Goal: Task Accomplishment & Management: Manage account settings

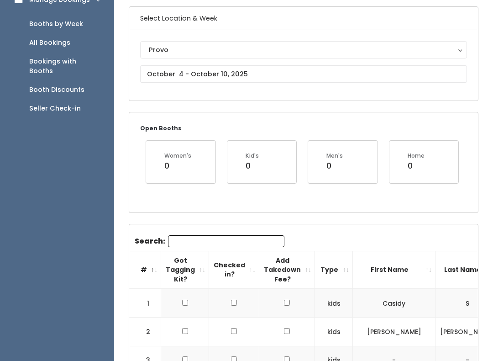
scroll to position [67, 0]
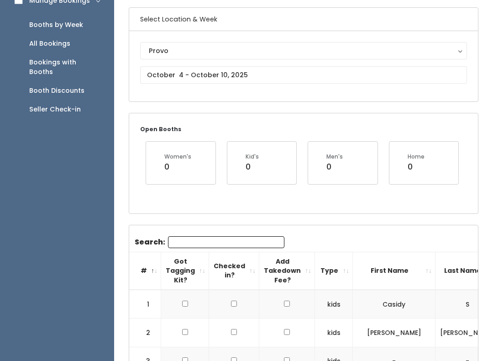
click at [457, 48] on div "Provo" at bounding box center [304, 51] width 310 height 10
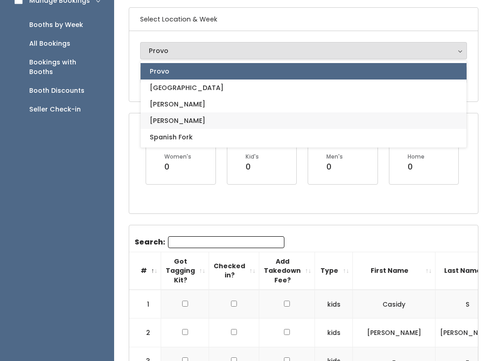
click at [169, 120] on span "[PERSON_NAME]" at bounding box center [178, 121] width 56 height 10
select select "3"
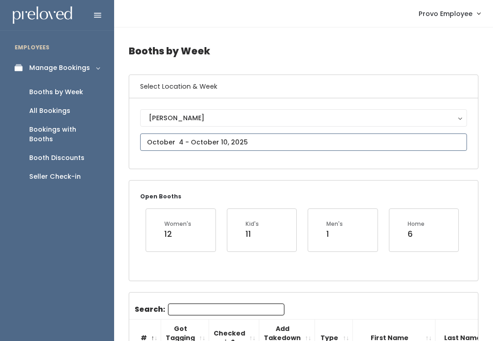
click at [269, 142] on input "text" at bounding box center [303, 141] width 327 height 17
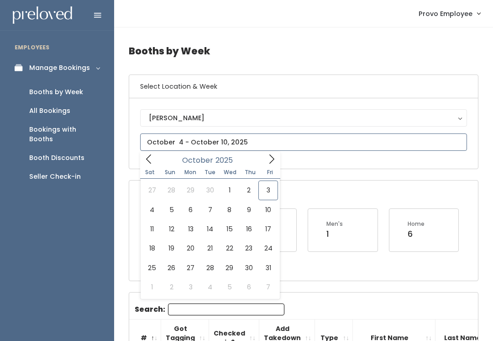
type input "[DATE] to [DATE]"
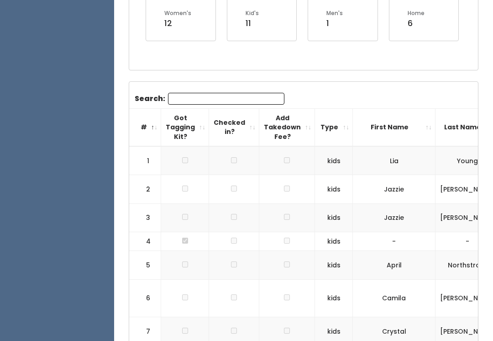
scroll to position [210, 0]
click at [218, 93] on input "Search:" at bounding box center [226, 99] width 116 height 12
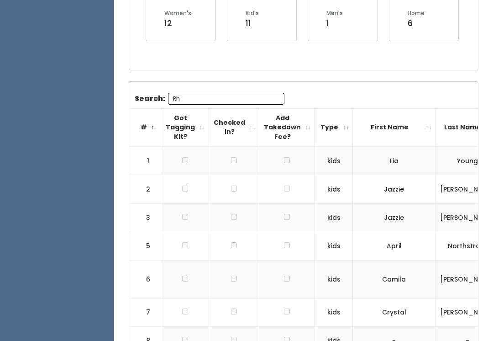
scroll to position [91, 0]
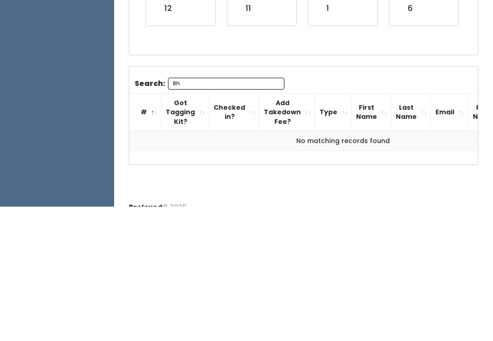
type input "R"
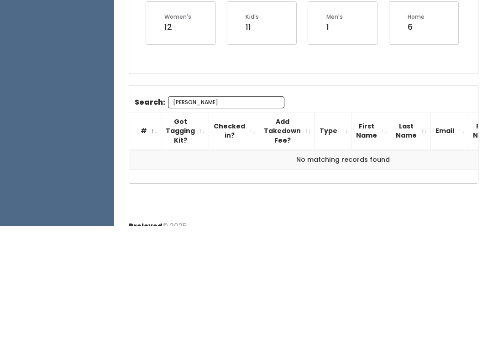
scroll to position [94, 0]
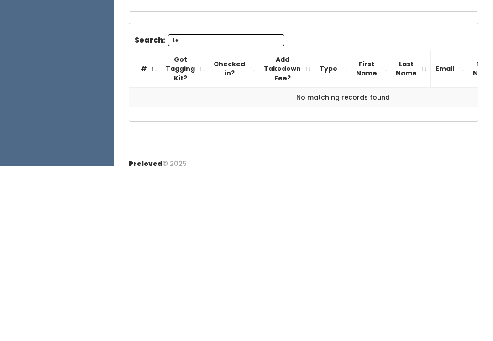
type input "L"
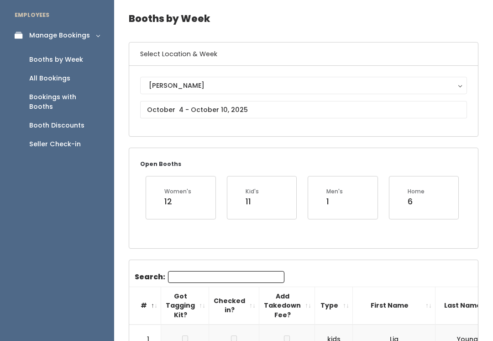
scroll to position [0, 0]
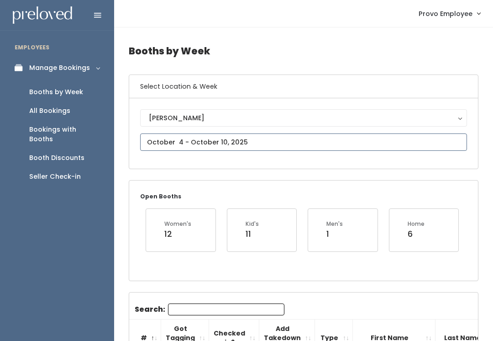
click at [376, 136] on input "text" at bounding box center [303, 141] width 327 height 17
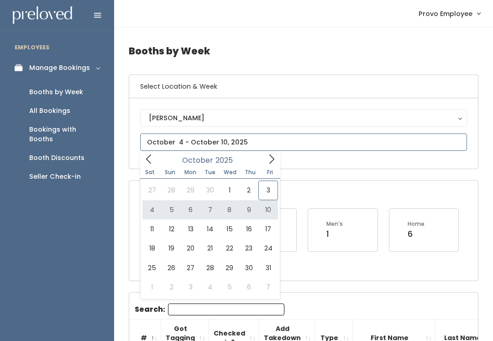
type input "[DATE] to [DATE]"
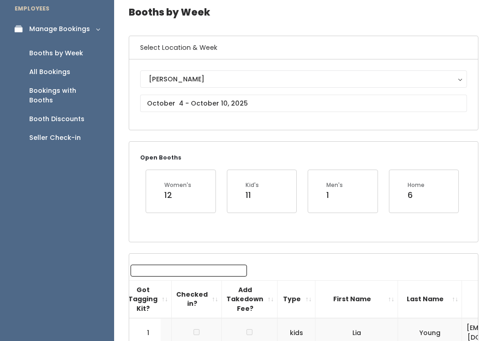
click at [212, 271] on input "Search:" at bounding box center [189, 270] width 116 height 12
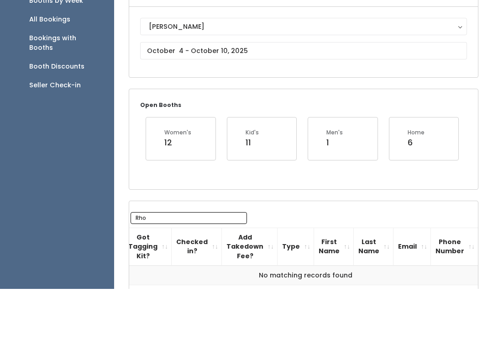
scroll to position [51, 0]
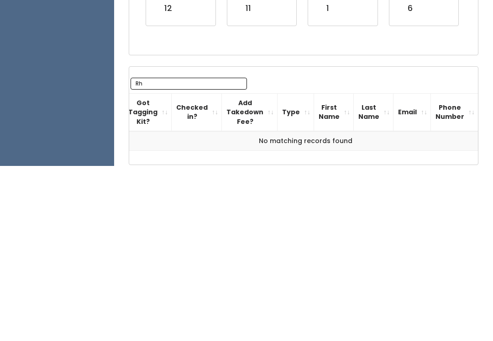
type input "R"
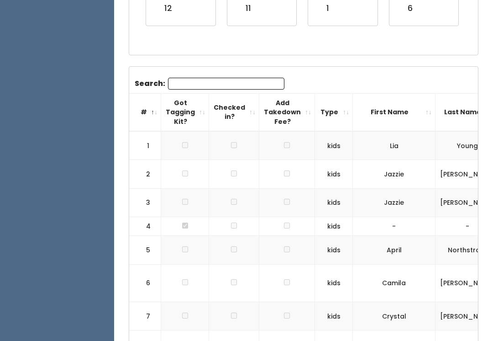
scroll to position [0, 0]
